Goal: Task Accomplishment & Management: Use online tool/utility

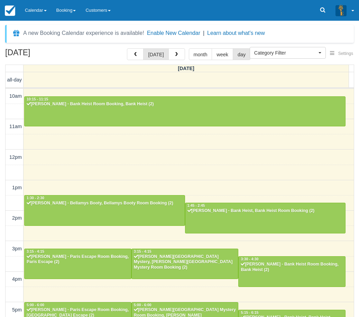
select select
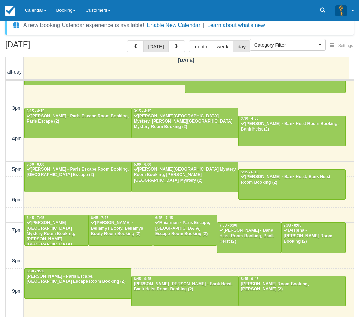
scroll to position [22, 0]
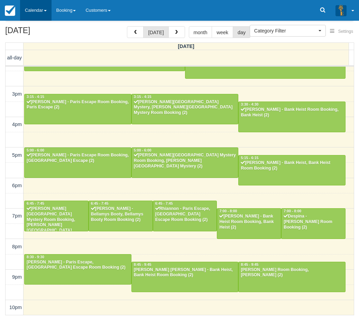
click at [39, 12] on link "Calendar" at bounding box center [35, 10] width 31 height 21
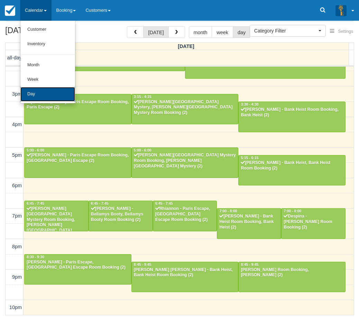
click at [38, 95] on link "Day" at bounding box center [47, 94] width 55 height 15
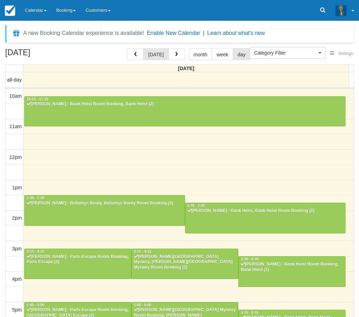
select select
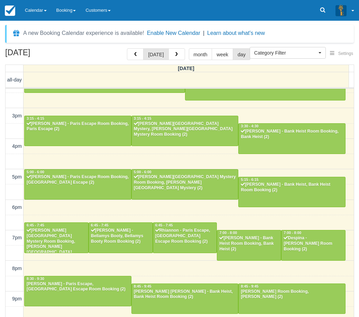
scroll to position [133, 0]
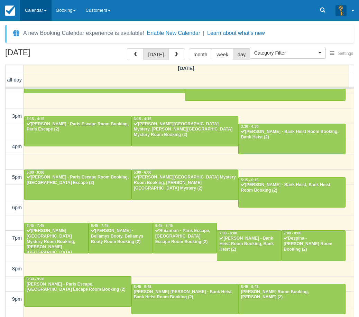
click at [34, 13] on link "Calendar" at bounding box center [35, 10] width 31 height 21
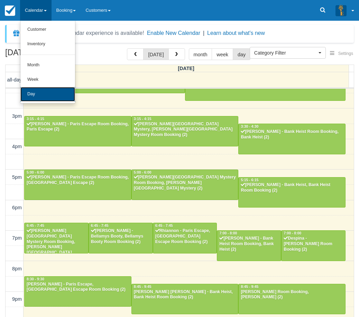
click at [43, 89] on link "Day" at bounding box center [47, 94] width 55 height 15
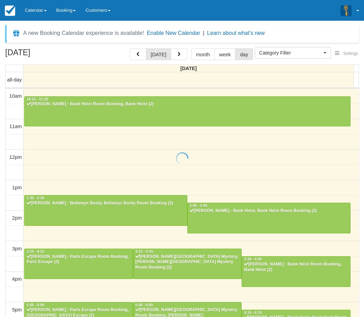
select select
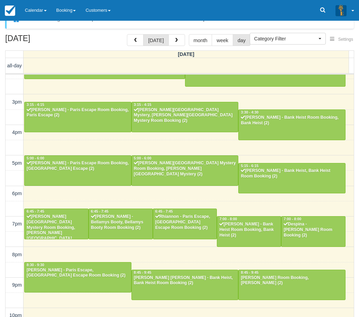
scroll to position [22, 0]
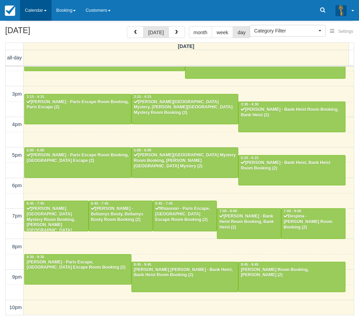
click at [46, 6] on link "Calendar" at bounding box center [35, 10] width 31 height 21
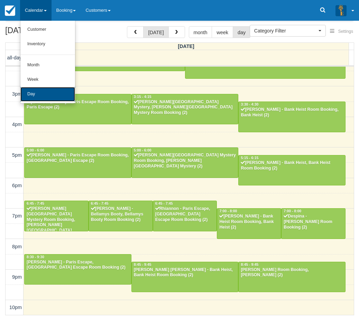
click at [49, 89] on link "Day" at bounding box center [47, 94] width 55 height 15
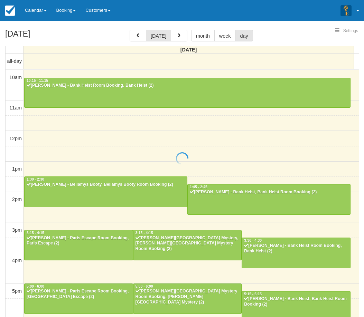
select select
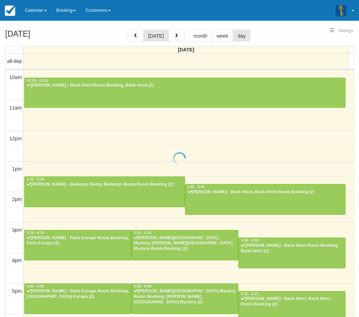
scroll to position [133, 0]
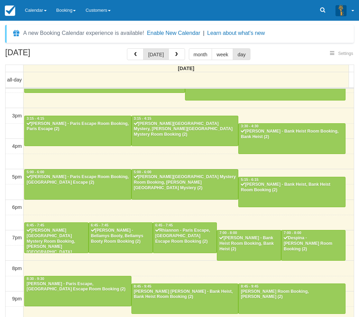
select select
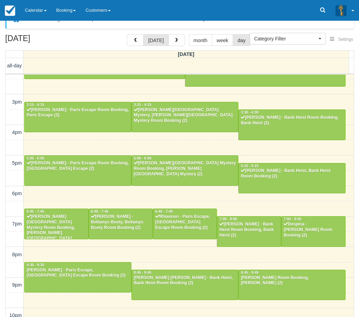
scroll to position [22, 0]
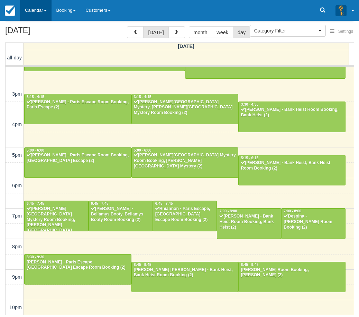
drag, startPoint x: 45, startPoint y: 1, endPoint x: 45, endPoint y: 7, distance: 5.9
click at [45, 1] on link "Calendar" at bounding box center [35, 10] width 31 height 21
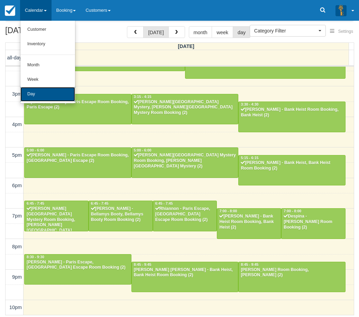
click at [38, 93] on link "Day" at bounding box center [47, 94] width 55 height 15
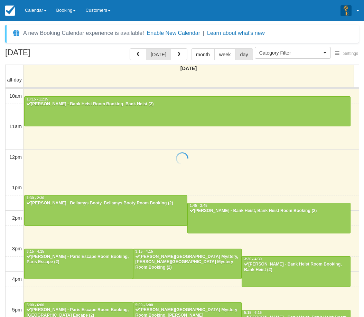
select select
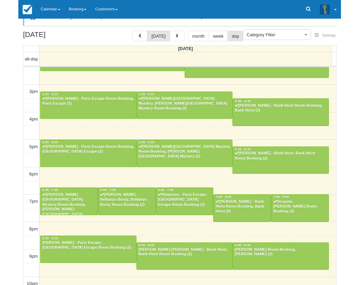
scroll to position [22, 0]
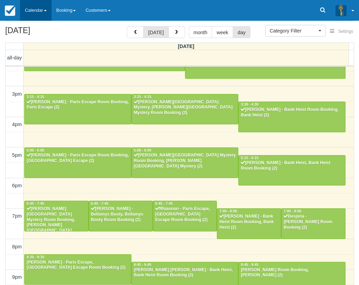
click at [39, 8] on link "Calendar" at bounding box center [35, 10] width 31 height 21
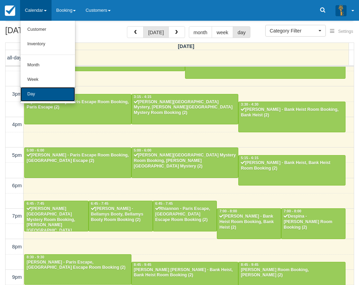
click at [43, 93] on link "Day" at bounding box center [47, 94] width 55 height 15
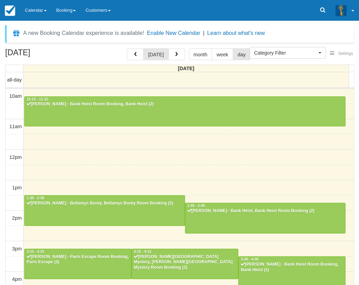
select select
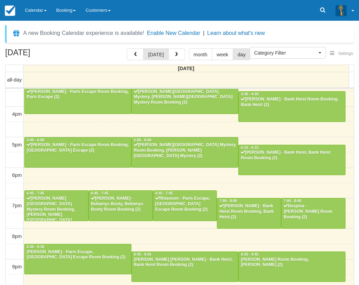
scroll to position [165, 0]
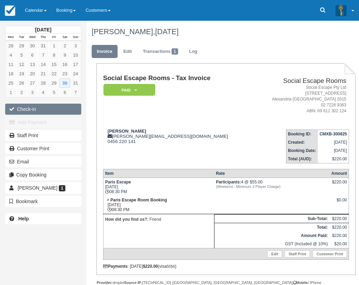
click at [51, 110] on button "Check-in" at bounding box center [43, 109] width 76 height 11
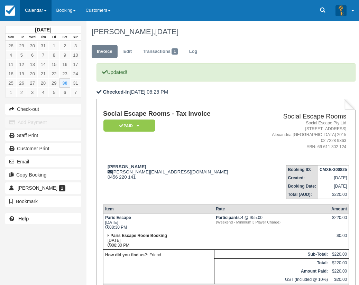
click at [35, 9] on link "Calendar" at bounding box center [35, 10] width 31 height 21
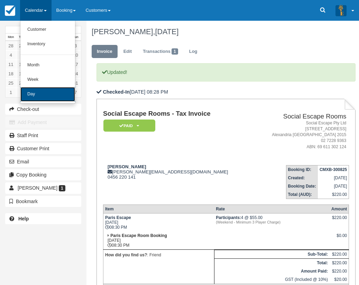
click at [45, 89] on link "Day" at bounding box center [47, 94] width 55 height 15
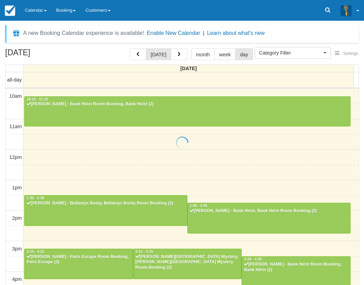
select select
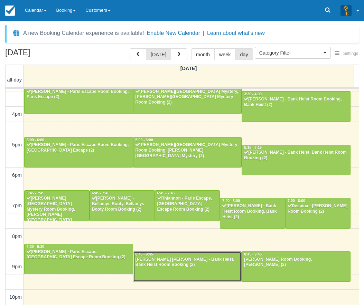
scroll to position [165, 0]
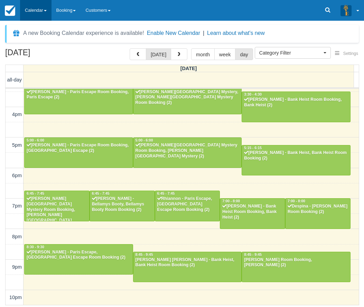
click at [27, 5] on link "Calendar" at bounding box center [35, 10] width 31 height 21
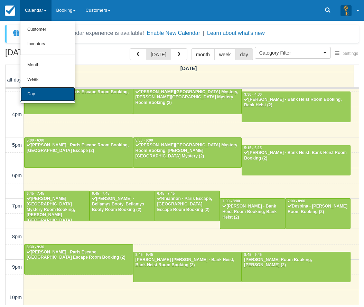
click at [40, 91] on link "Day" at bounding box center [47, 94] width 55 height 15
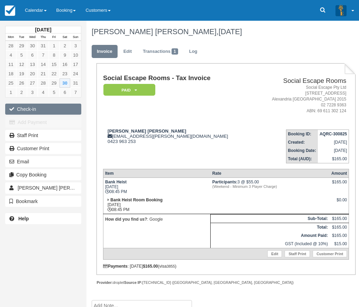
click at [48, 107] on button "Check-in" at bounding box center [43, 109] width 76 height 11
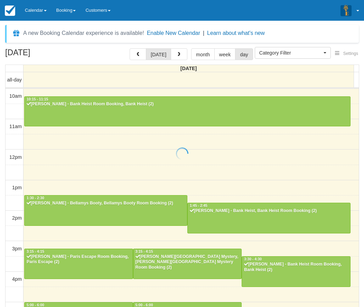
select select
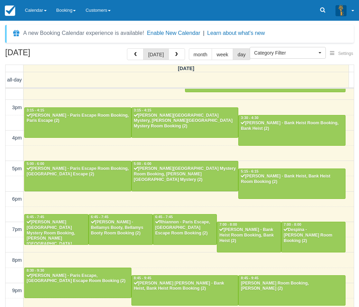
scroll to position [143, 0]
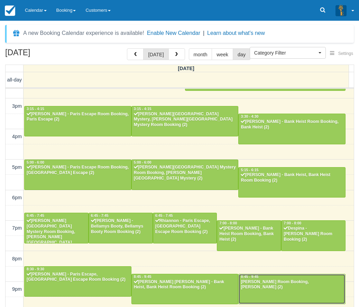
click at [259, 291] on link "8:45 - 9:45 [PERSON_NAME] Room Booking, [PERSON_NAME] (2)" at bounding box center [291, 289] width 107 height 30
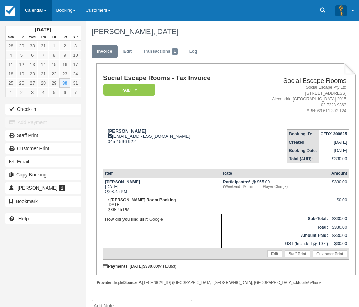
click at [34, 9] on link "Calendar" at bounding box center [35, 10] width 31 height 21
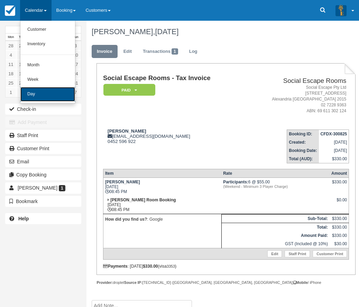
click at [35, 90] on link "Day" at bounding box center [47, 94] width 55 height 15
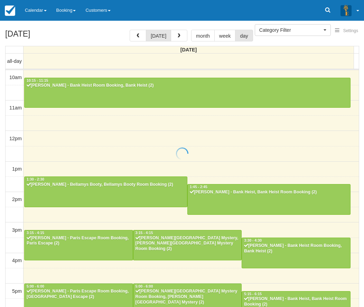
select select
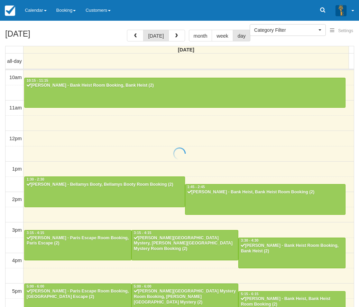
scroll to position [143, 0]
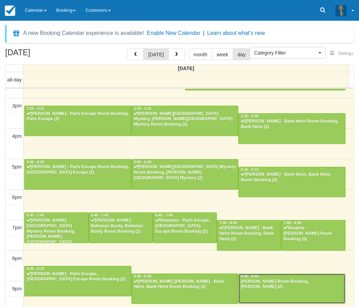
click at [259, 285] on div "[PERSON_NAME] Room Booking, [PERSON_NAME] (2)" at bounding box center [291, 284] width 103 height 11
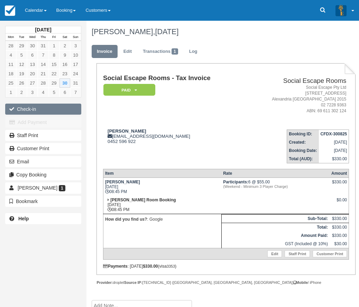
click at [31, 109] on button "Check-in" at bounding box center [43, 109] width 76 height 11
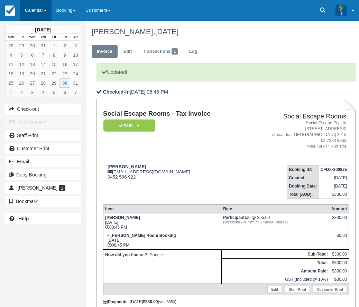
click at [35, 5] on link "Calendar" at bounding box center [35, 10] width 31 height 21
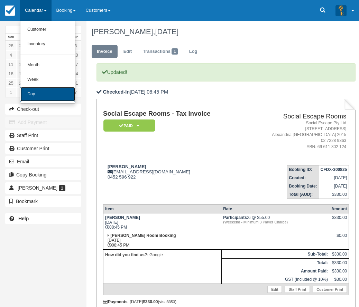
click at [40, 94] on link "Day" at bounding box center [47, 94] width 55 height 15
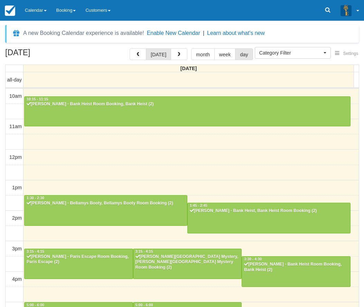
select select
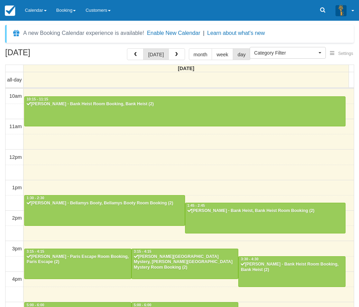
scroll to position [143, 0]
